Goal: Task Accomplishment & Management: Use online tool/utility

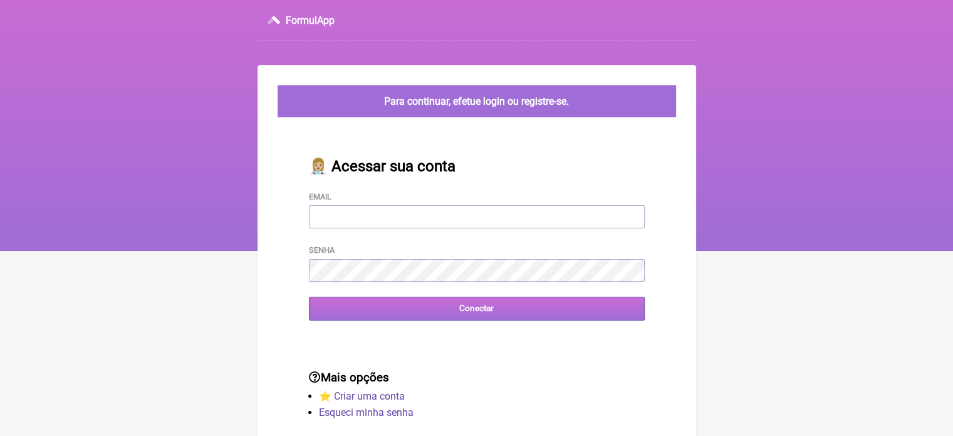
type input "vini_paschoal@yahoo.com.br"
click at [512, 317] on input "Conectar" at bounding box center [477, 307] width 336 height 23
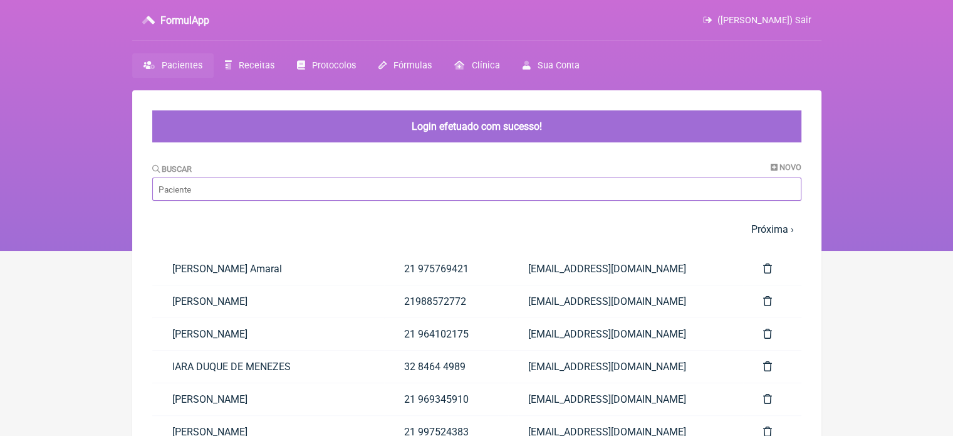
click at [262, 192] on input "Buscar" at bounding box center [476, 188] width 649 height 23
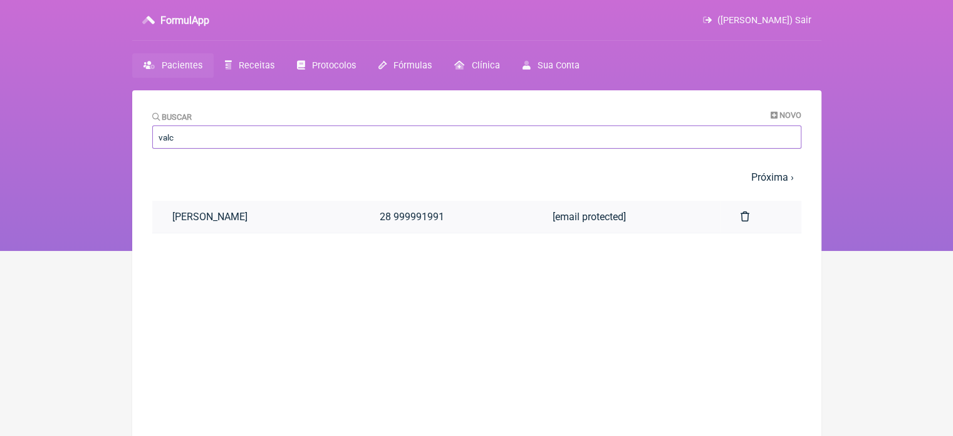
type input "valc"
click at [221, 228] on link "VALCIR RODRIGUES MONTEIRO" at bounding box center [255, 217] width 207 height 32
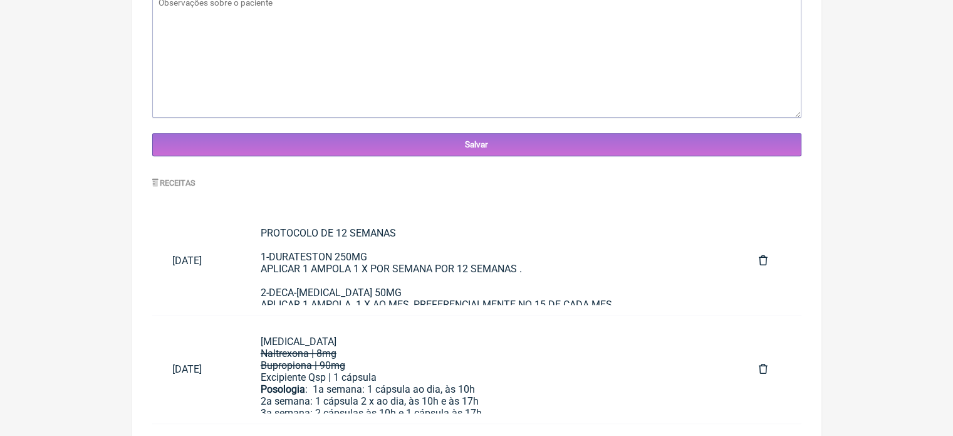
scroll to position [482, 0]
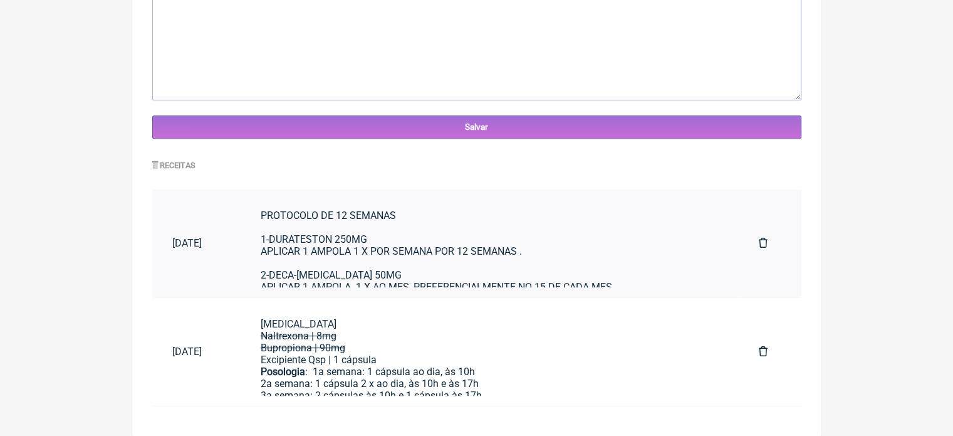
click at [364, 224] on div "PROTOCOLO DE 12 SEMANAS 1-DURATESTON 250MG APLICAR 1 AMPOLA 1 X POR SEMANA POR …" at bounding box center [490, 268] width 458 height 119
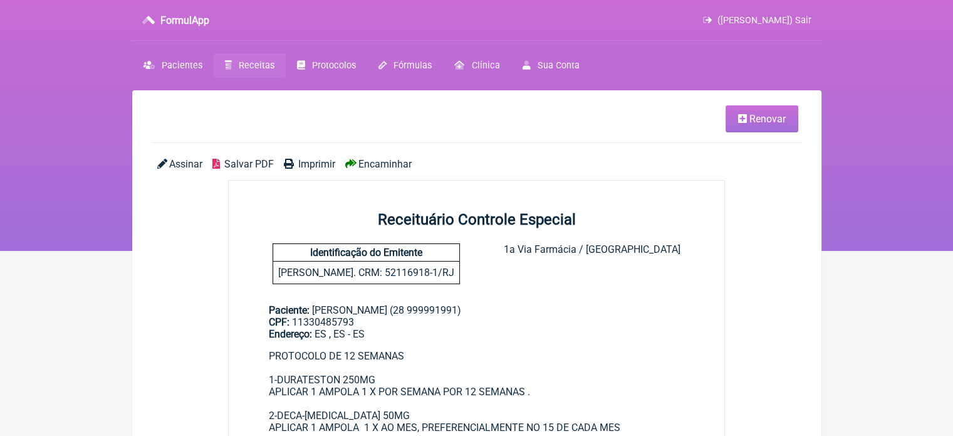
click at [269, 362] on div "PROTOCOLO DE 12 SEMANAS 1-DURATESTON 250MG APLICAR 1 AMPOLA 1 X POR SEMANA POR …" at bounding box center [477, 409] width 416 height 119
click at [297, 377] on div "PROTOCOLO DE 12 SEMANAS 1-DURATESTON 250MG APLICAR 1 AMPOLA 1 X POR SEMANA POR …" at bounding box center [477, 409] width 416 height 119
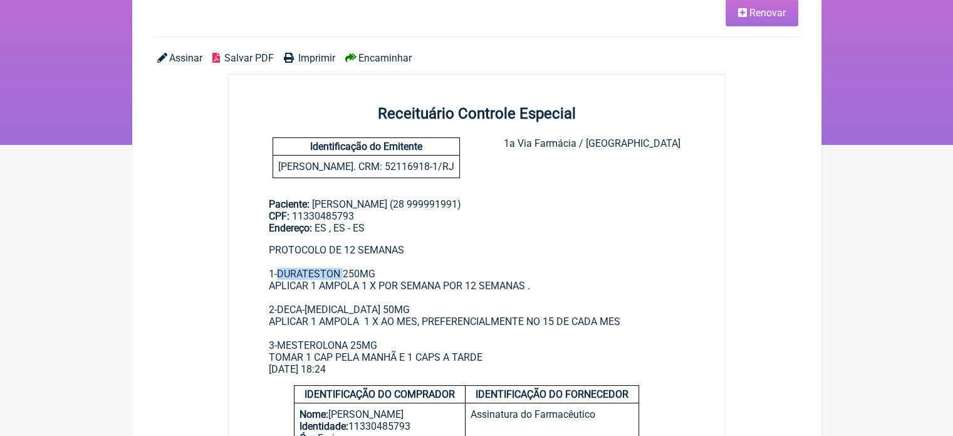
scroll to position [107, 0]
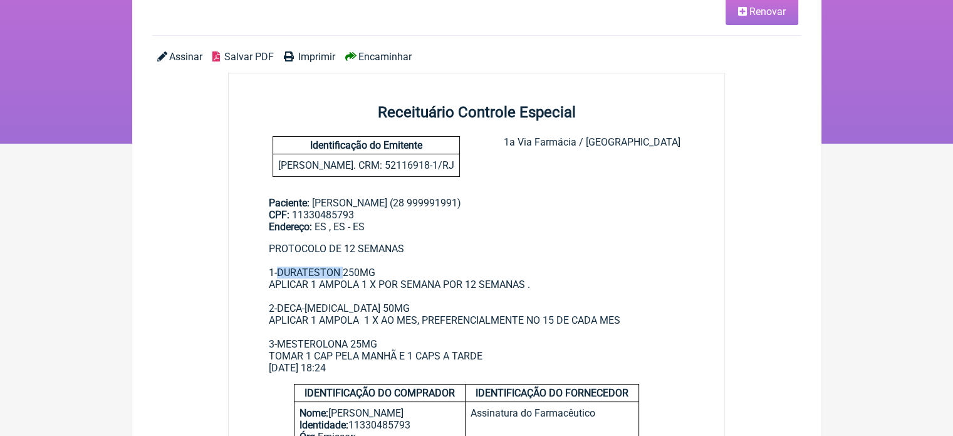
click at [738, 8] on icon at bounding box center [742, 11] width 9 height 10
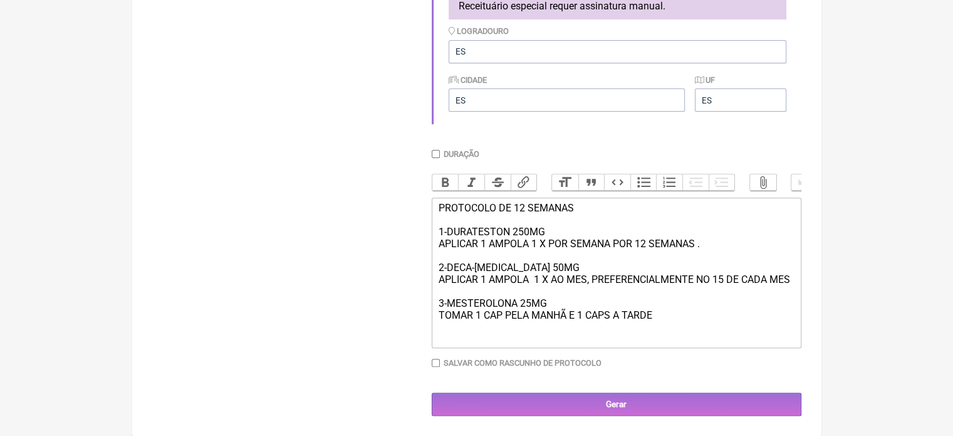
scroll to position [410, 0]
click at [675, 313] on div "PROTOCOLO DE 12 SEMANAS 1-DURATESTON 250MG APLICAR 1 AMPOLA 1 X POR SEMANA POR …" at bounding box center [616, 261] width 356 height 119
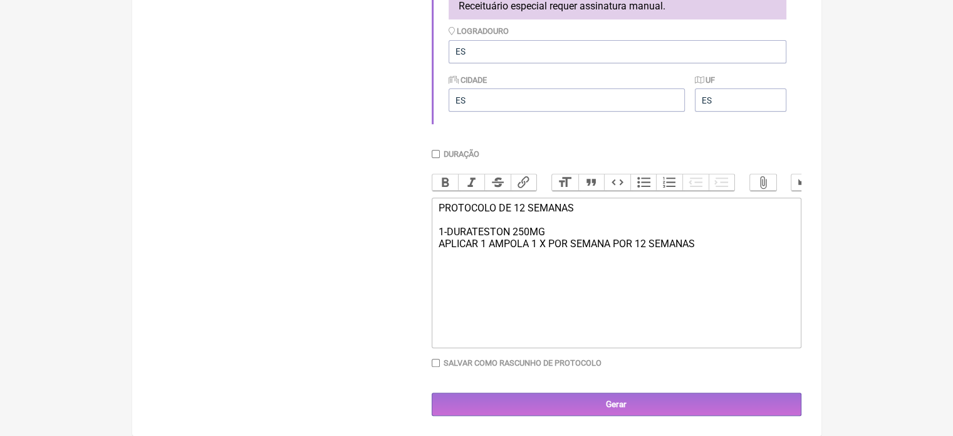
click at [557, 224] on div "PROTOCOLO DE 12 SEMANAS 1-DURATESTON 250MG APLICAR 1 AMPOLA 1 X POR SEMANA POR …" at bounding box center [616, 226] width 356 height 48
click at [548, 228] on div "PROTOCOLO DE 12 SEMANAS 1-DURATESTON 250MG APLICAR 1 AMPOLA 1 X POR SEMANA POR …" at bounding box center [616, 226] width 356 height 48
click at [647, 239] on div "PROTOCOLO DE 12 SEMANAS 1-DURATESTON 250MG - 4cxs APLICAR 1 AMPOLA 1 X POR SEMA…" at bounding box center [616, 226] width 356 height 48
click at [692, 243] on div "PROTOCOLO DE 12 SEMANAS 1-DURATESTON 250MG - 4cxs APLICAR 1 AMPOLA 1 X POR SEMA…" at bounding box center [616, 226] width 356 height 48
click at [589, 228] on div "PROTOCOLO DE 12 SEMANAS 1-DURATESTON 250MG - 4cxs APLICAR 1 AMPOLA 1 X POR SEMA…" at bounding box center [616, 226] width 356 height 48
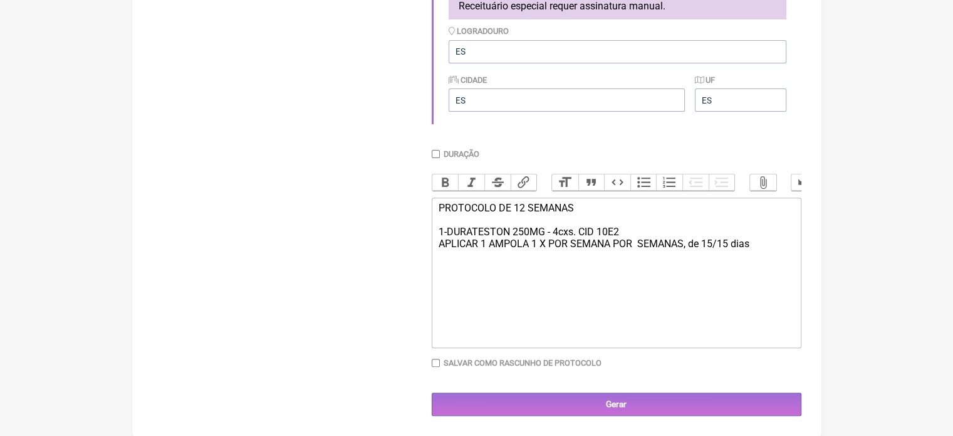
type trix-editor "<div>PROTOCOLO DE 12 SEMANAS&nbsp;<br><br>1-DURATESTON 250MG - 4cxs. CID 10E29<…"
click at [440, 149] on div "Duração" at bounding box center [617, 153] width 370 height 9
click at [435, 150] on input "Duração" at bounding box center [436, 154] width 8 height 8
checkbox input "true"
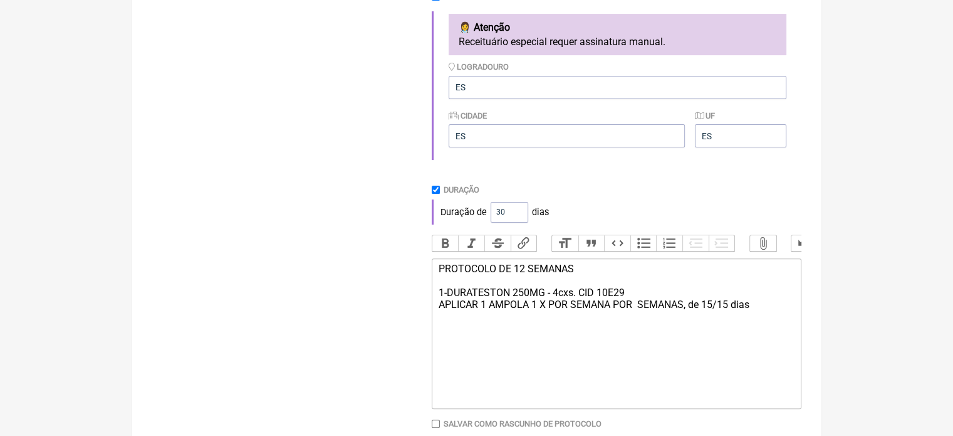
scroll to position [436, 0]
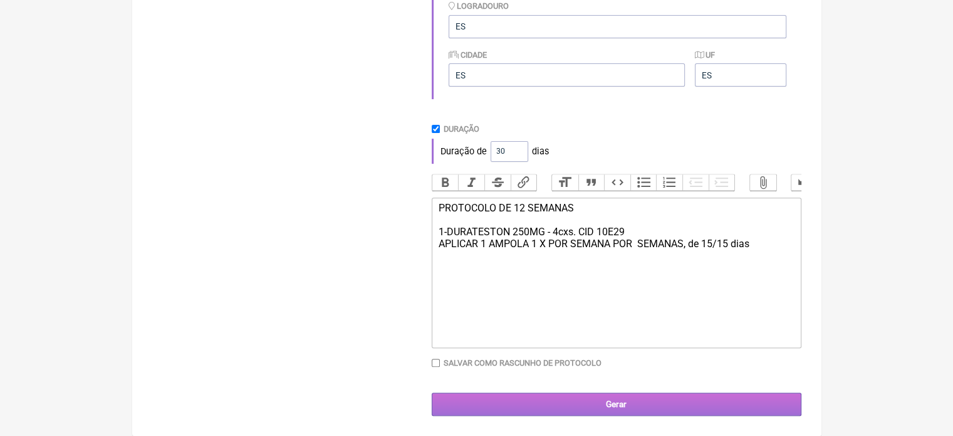
click at [641, 411] on input "Gerar" at bounding box center [617, 403] width 370 height 23
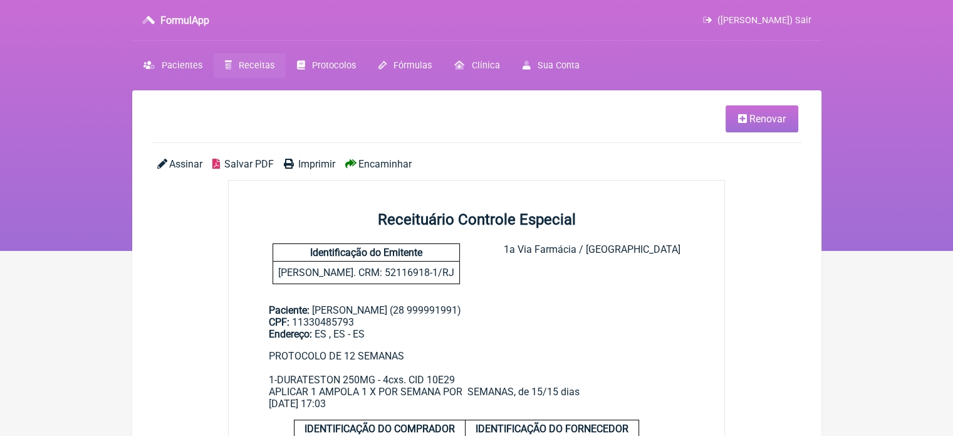
click at [374, 165] on span "Encaminhar" at bounding box center [385, 164] width 53 height 12
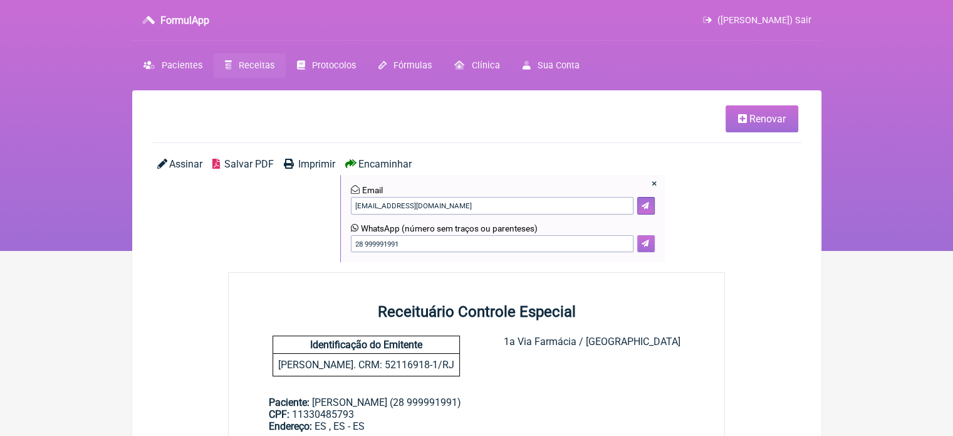
click at [644, 246] on icon at bounding box center [646, 243] width 8 height 8
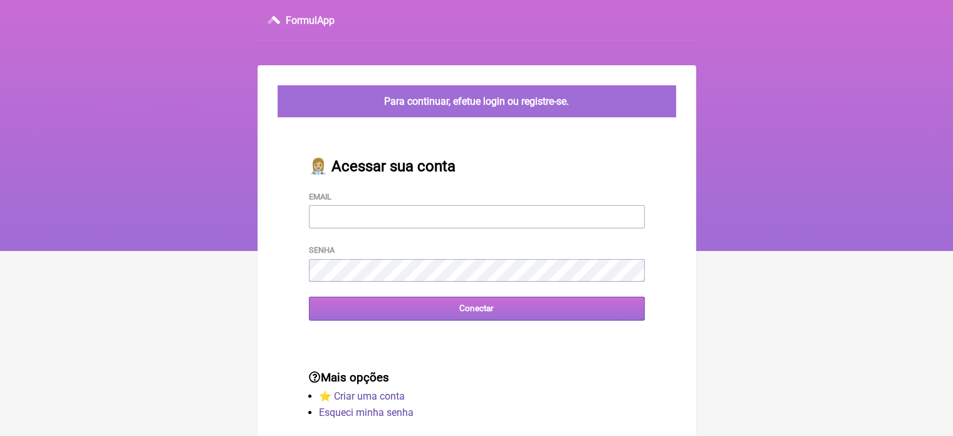
type input "[EMAIL_ADDRESS][DOMAIN_NAME]"
click at [439, 313] on input "Conectar" at bounding box center [477, 307] width 336 height 23
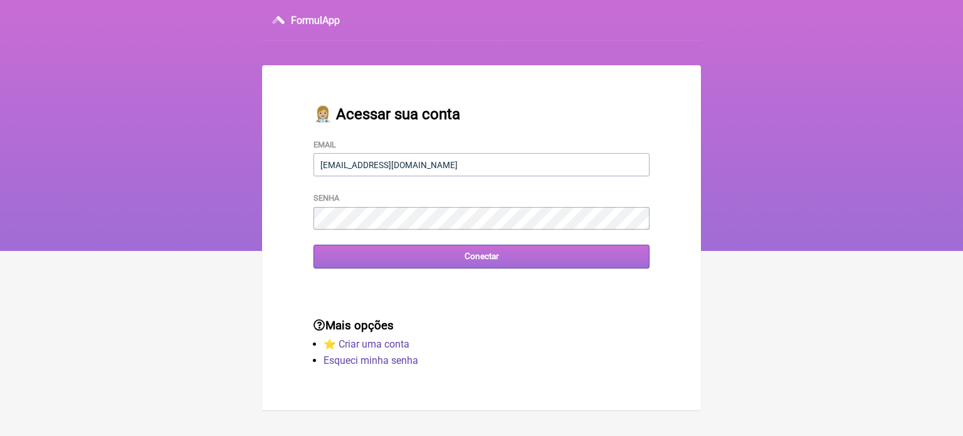
click at [362, 259] on input "Conectar" at bounding box center [481, 255] width 336 height 23
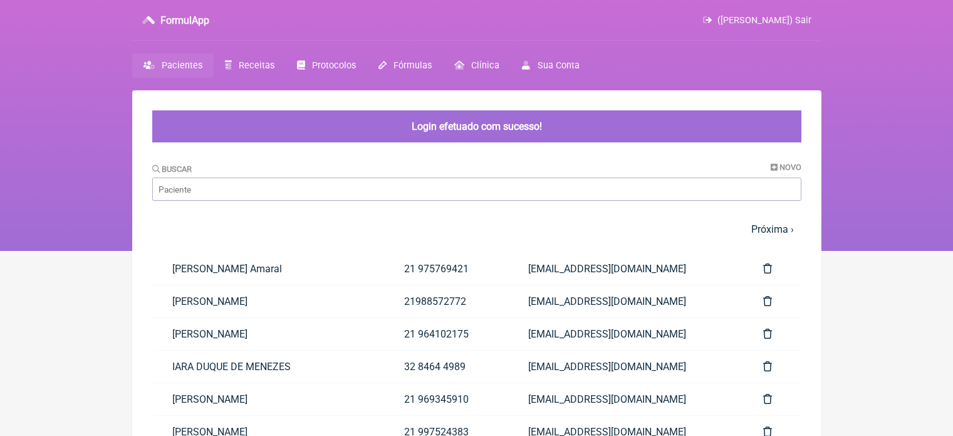
click at [439, 313] on link "21988572772" at bounding box center [446, 301] width 124 height 32
click at [300, 186] on input "Buscar" at bounding box center [476, 188] width 649 height 23
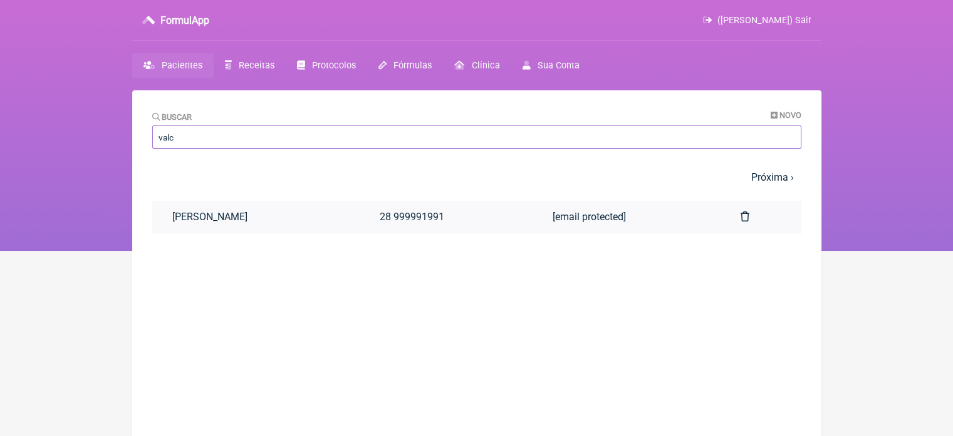
type input "valc"
click at [296, 204] on link "[PERSON_NAME]" at bounding box center [255, 217] width 207 height 32
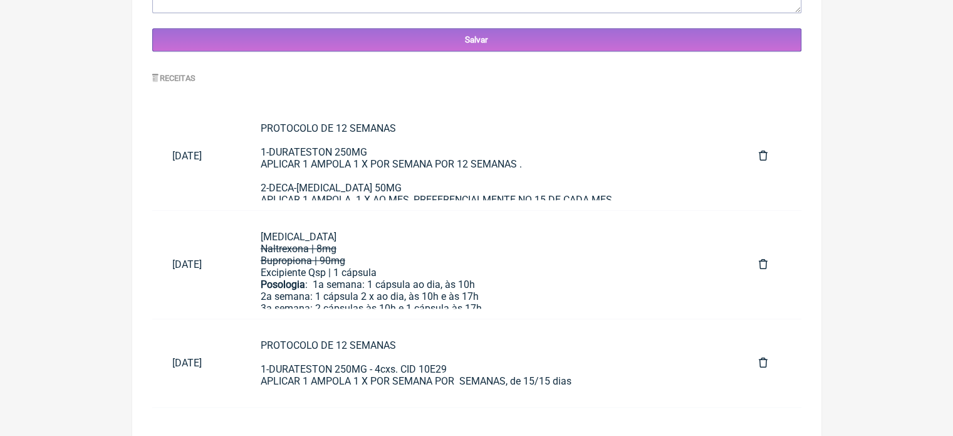
scroll to position [571, 0]
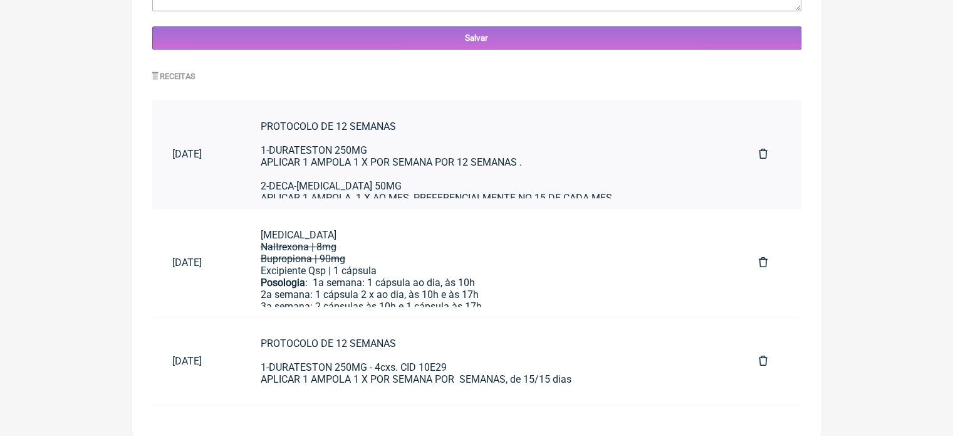
click at [323, 183] on div "PROTOCOLO DE 12 SEMANAS 1-DURATESTON 250MG APLICAR 1 AMPOLA 1 X POR SEMANA POR …" at bounding box center [490, 179] width 458 height 119
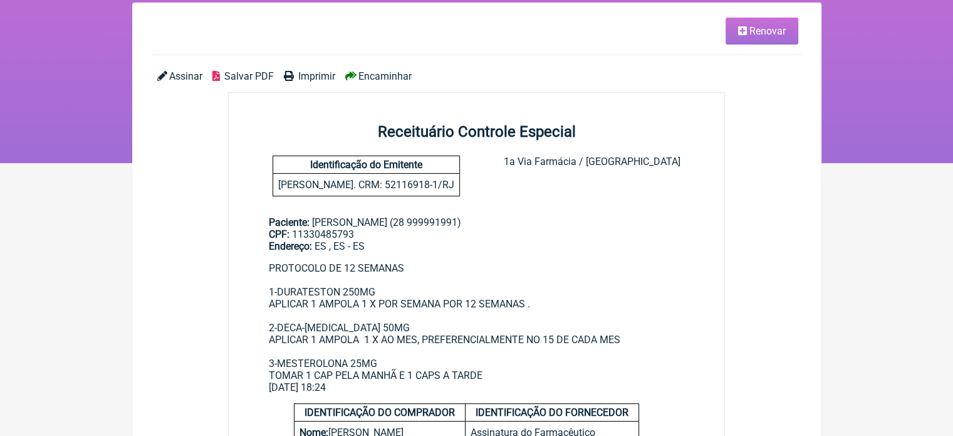
scroll to position [73, 0]
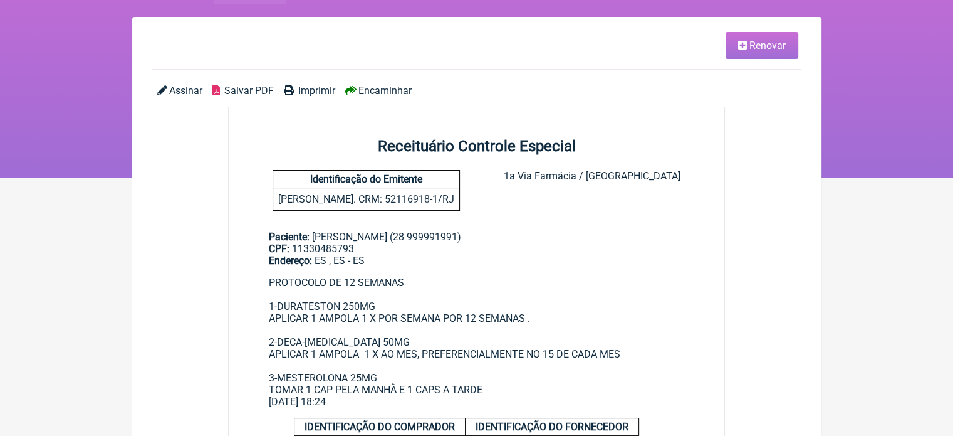
click at [758, 41] on span "Renovar" at bounding box center [768, 45] width 36 height 12
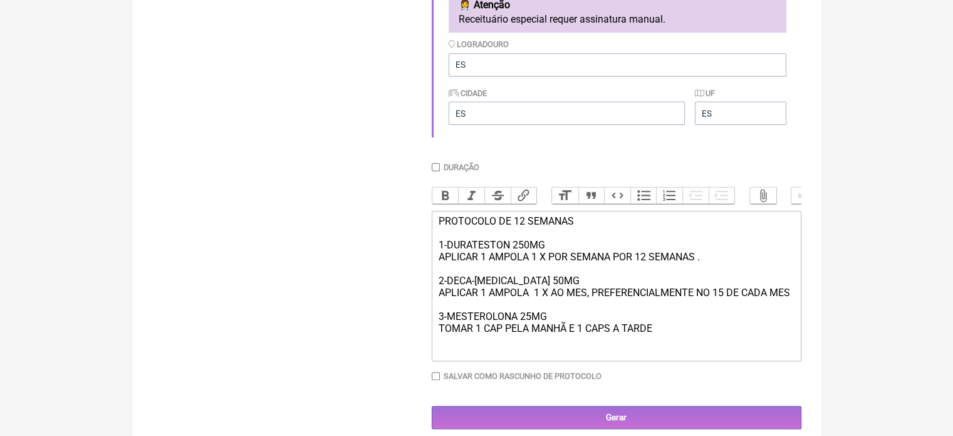
scroll to position [406, 0]
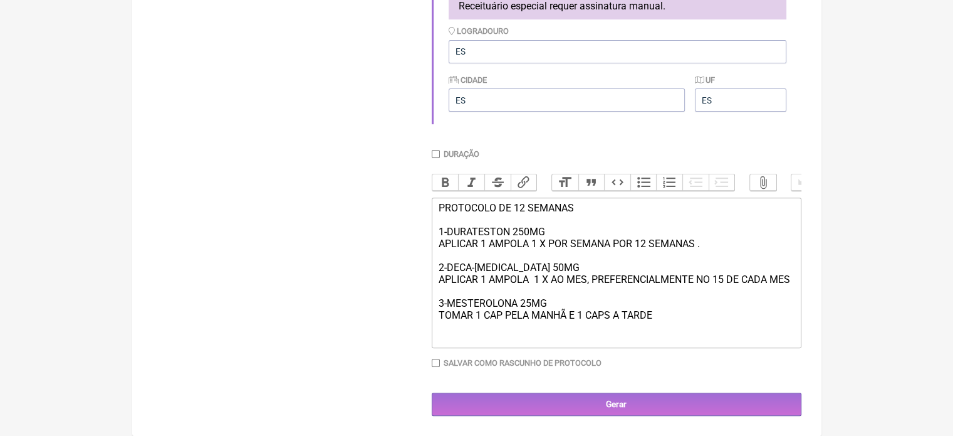
click at [668, 315] on div "PROTOCOLO DE 12 SEMANAS 1-DURATESTON 250MG APLICAR 1 AMPOLA 1 X POR SEMANA POR …" at bounding box center [616, 261] width 356 height 119
click at [741, 246] on div "PROTOCOLO DE 12 SEMANAS 1-DURATESTON 250MG APLICAR 1 AMPOLA 1 X POR SEMANA POR …" at bounding box center [616, 255] width 356 height 107
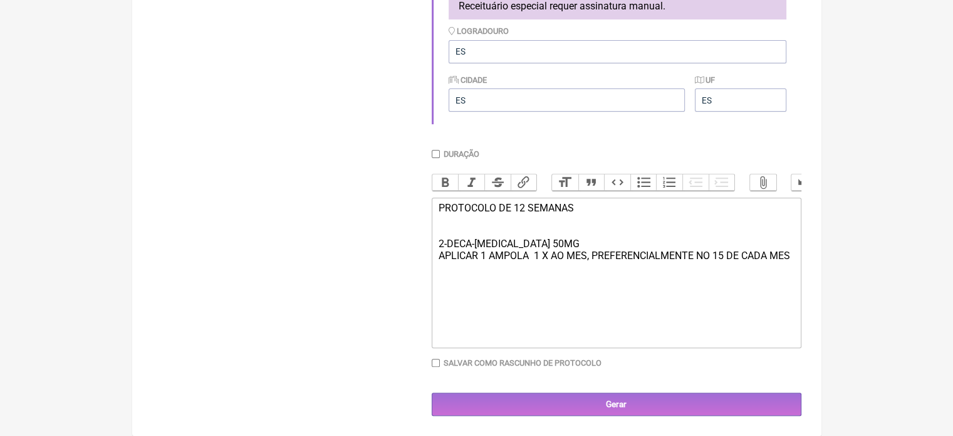
click at [579, 212] on div "PROTOCOLO DE 12 SEMANAS 2-DECA-DURABOLIN 50MG APLICAR 1 AMPOLA 1 X AO MES, PREF…" at bounding box center [616, 243] width 356 height 83
click at [443, 245] on div "2-DECA-DURABOLIN 50MG APLICAR 1 AMPOLA 1 X AO MES, PREFERENCIALMENTE NO 15 DE C…" at bounding box center [616, 243] width 356 height 83
click at [439, 244] on div "1-DECA-DURABOLIN 50MG APLICAR 1 AMPOLA 1 X AO MES, PREFERENCIALMENTE NO 15 DE C…" at bounding box center [616, 243] width 356 height 83
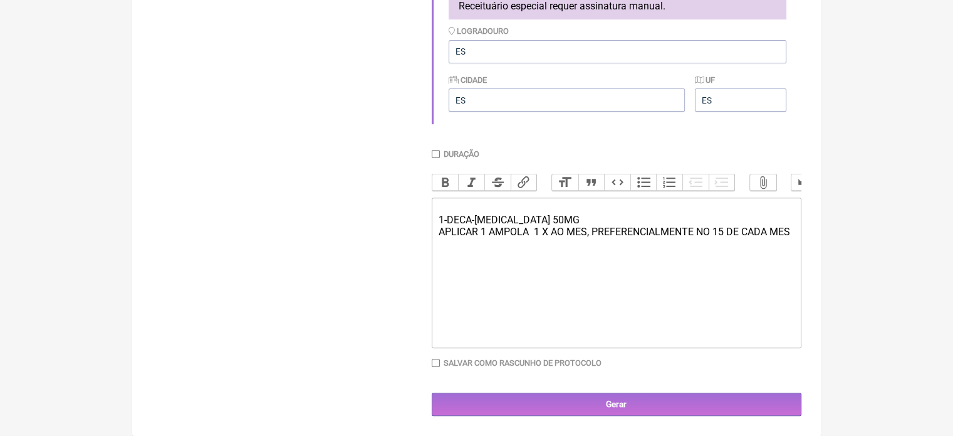
click at [726, 227] on div "1-DECA-DURABOLIN 50MG APLICAR 1 AMPOLA 1 X AO MES, PREFERENCIALMENTE NO 15 DE C…" at bounding box center [616, 232] width 356 height 60
click at [726, 234] on div "1-DECA-DURABOLIN 50MG APLICAR 1 AMPOLA 1 X AO MES, PREFERENCIALMENTE NO 15 DE C…" at bounding box center [616, 232] width 356 height 60
click at [788, 228] on div "1-DECA-DURABOLIN 50MG APLICAR 1 AMPOLA 1 X AO MES, PREFERENCIALMENTE NO DE CADA…" at bounding box center [616, 232] width 356 height 60
click at [780, 237] on div "1-DECA-DURABOLIN 50MG APLICAR 1 AMPOLA 1 X AO MES, PREFERENCIALMENTE NO DE CADA…" at bounding box center [616, 232] width 356 height 60
click at [564, 232] on div "1-DECA-DURABOLIN 50MG APLICAR 1 AMPOLA de 10-10 dias" at bounding box center [616, 232] width 356 height 60
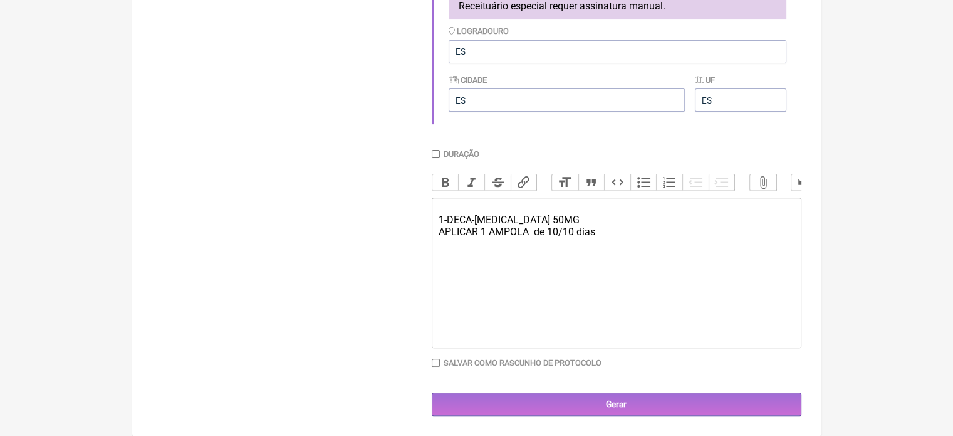
click at [564, 217] on div "1-DECA-DURABOLIN 50MG APLICAR 1 AMPOLA de 10/10 dias" at bounding box center [616, 232] width 356 height 60
click at [562, 224] on div "1-DECA-DURABOLIN 50MG APLICAR 1 AMPOLA de 10/10 dias" at bounding box center [616, 232] width 356 height 60
click at [569, 214] on div "1-DECA-DURABOLIN 50MG - APLICAR 1 AMPOLA de 10/10 dias" at bounding box center [616, 232] width 356 height 60
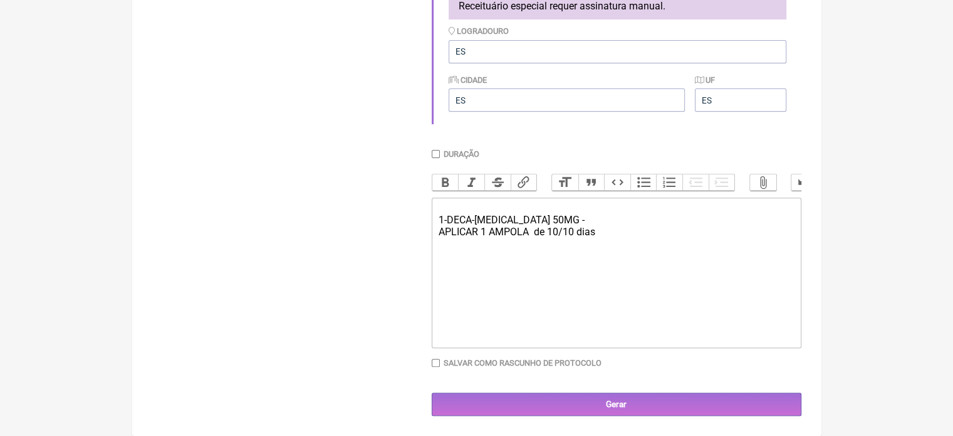
click at [569, 214] on div "1-DECA-DURABOLIN 50MG - APLICAR 1 AMPOLA de 10/10 dias" at bounding box center [616, 232] width 356 height 60
click at [565, 217] on div "1-DECA-DURABOLIN 50MG - APLICAR 1 AMPOLA de 10/10 dias" at bounding box center [616, 232] width 356 height 60
click at [619, 213] on div "1-DECA-DURABOLIN 50MG - 3cxs CID E APLICAR 1 AMPOLA de 10/10 dias" at bounding box center [616, 232] width 356 height 60
click at [612, 219] on div "1-DECA-DURABOLIN 50MG - 3cxs CID E APLICAR 1 AMPOLA de 10/10 dias" at bounding box center [616, 232] width 356 height 60
click at [656, 217] on div "1-DECA-DURABOLIN 50MG - 3cxs CID E APLICAR 1 AMPOLA de 10/10 dias" at bounding box center [616, 232] width 356 height 60
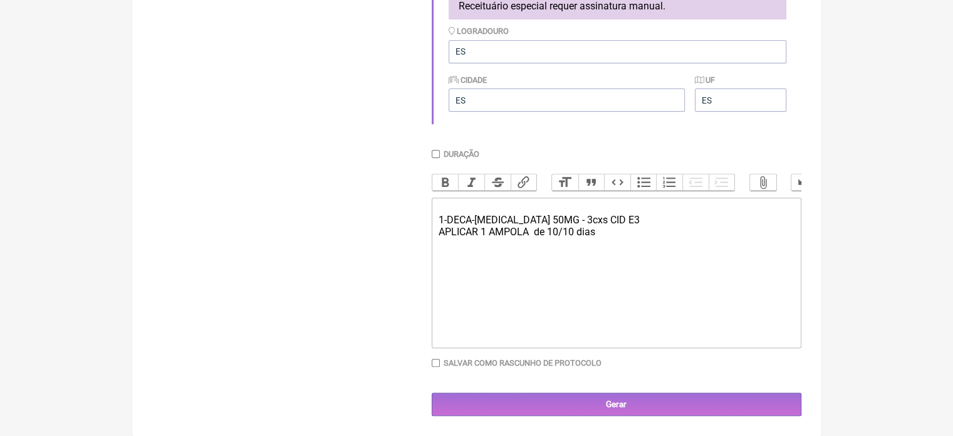
type trix-editor "<div><br>1-DECA-DURABOLIN 50MG - 3cxs CID E34<br>APLICAR 1 AMPOLA&nbsp; de 10/1…"
click at [656, 217] on div "1-DECA-DURABOLIN 50MG - 3cxs CID E34 APLICAR 1 AMPOLA de 10/10 dias" at bounding box center [616, 232] width 356 height 60
click at [436, 150] on input "Duração" at bounding box center [436, 154] width 8 height 8
checkbox input "true"
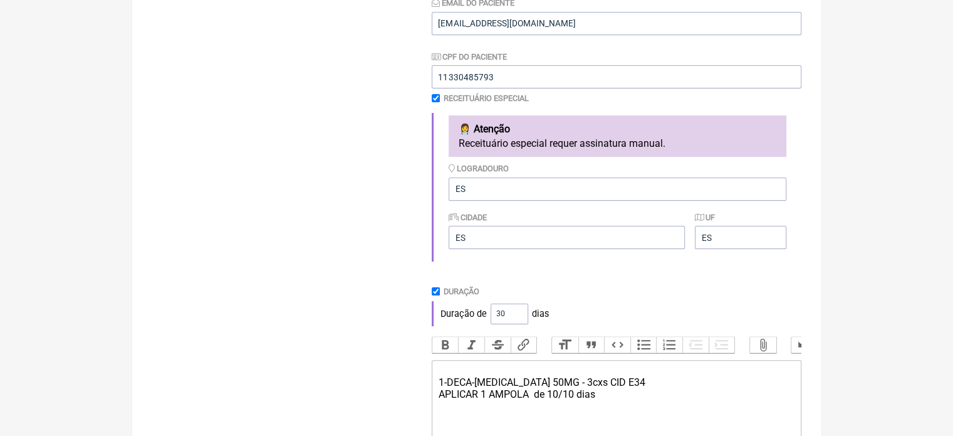
scroll to position [436, 0]
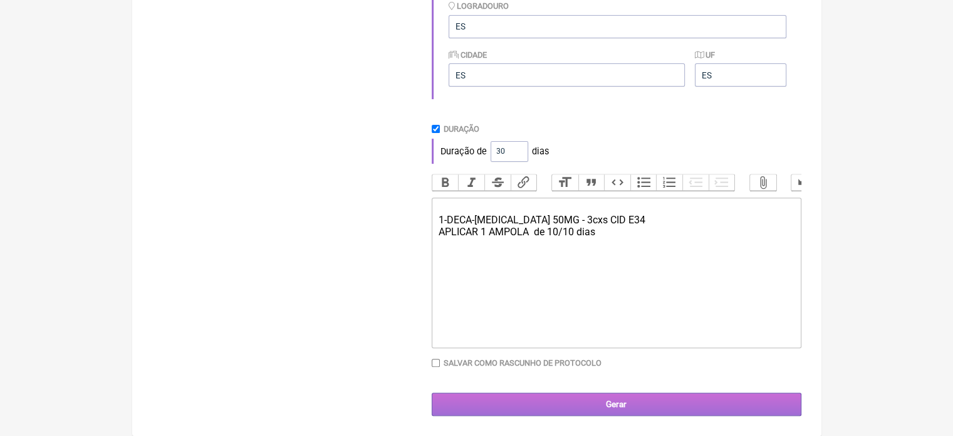
click at [459, 401] on input "Gerar" at bounding box center [617, 403] width 370 height 23
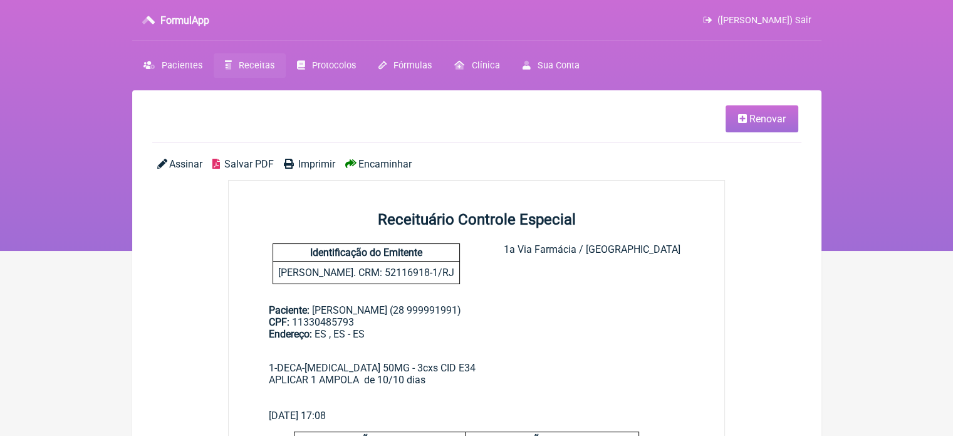
click at [373, 160] on span "Encaminhar" at bounding box center [385, 164] width 53 height 12
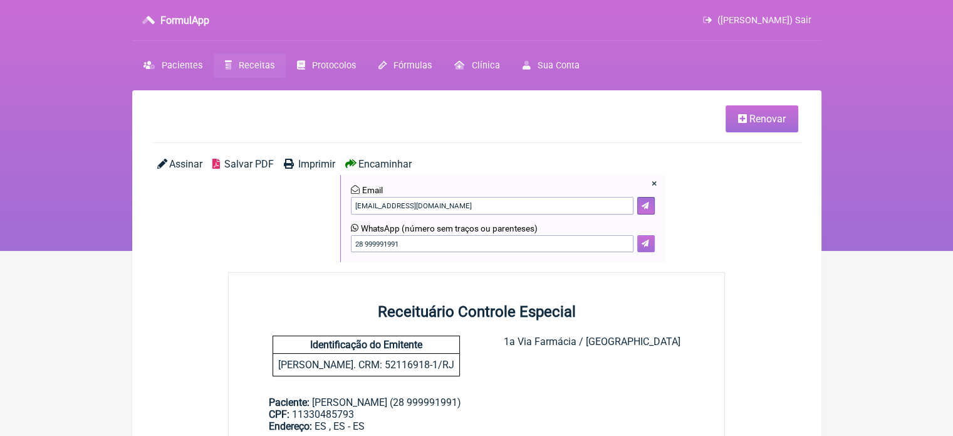
click at [639, 250] on button at bounding box center [646, 244] width 18 height 18
